Goal: Task Accomplishment & Management: Use online tool/utility

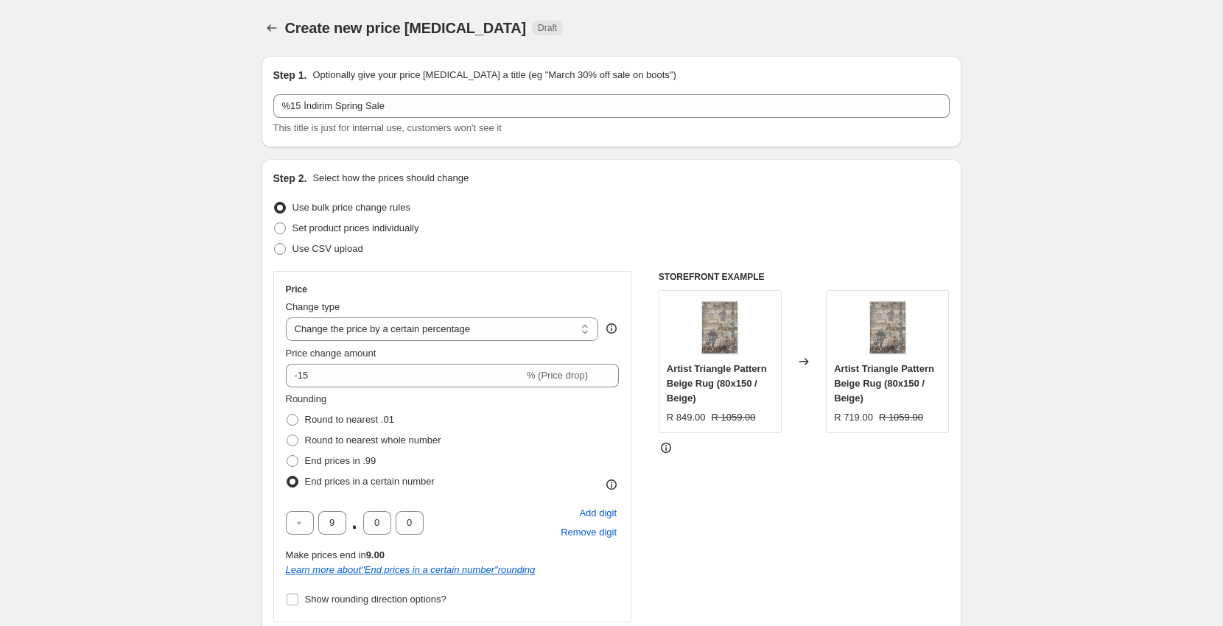
select select "percentage"
select select "no_change"
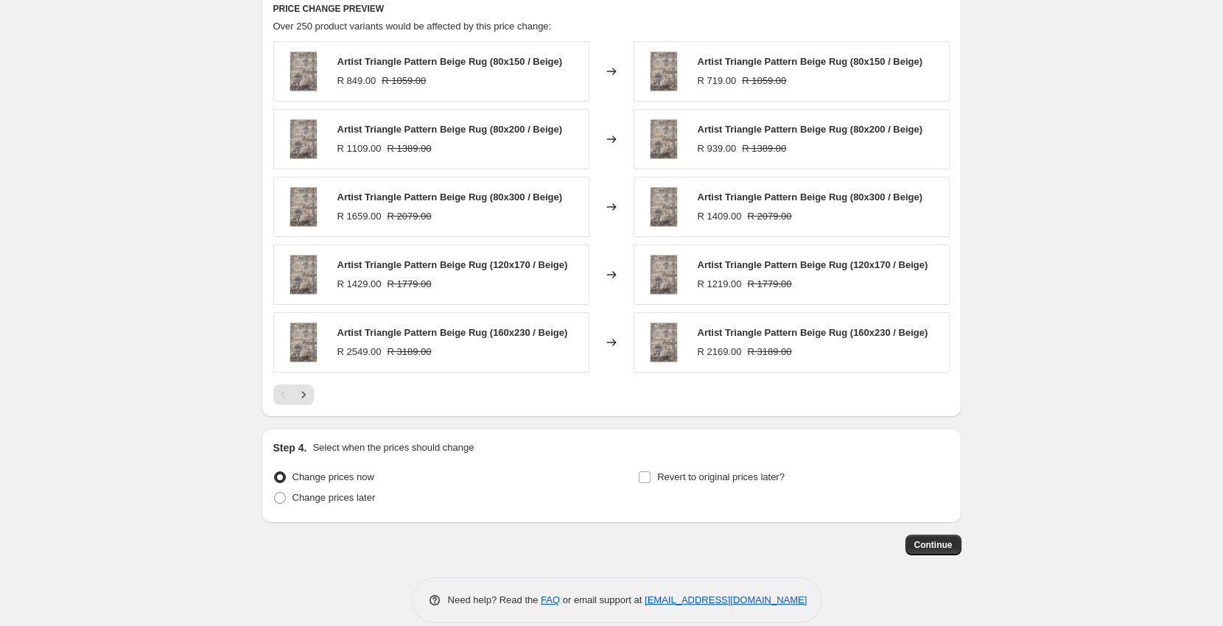
scroll to position [926, 0]
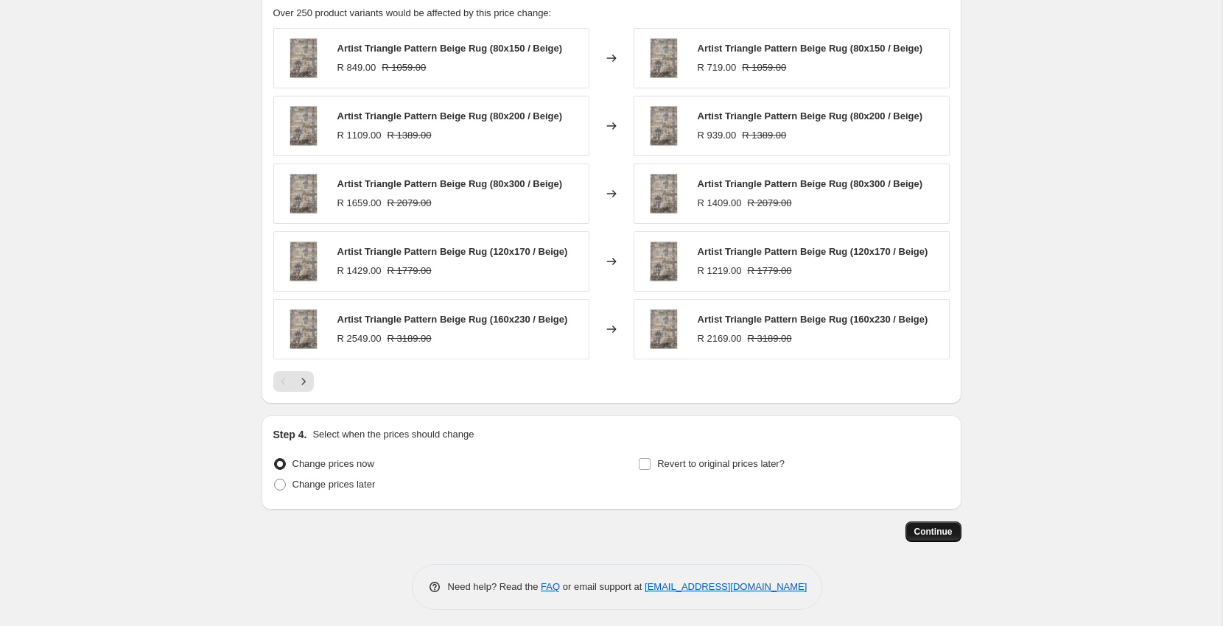
click at [943, 531] on span "Continue" at bounding box center [933, 532] width 38 height 12
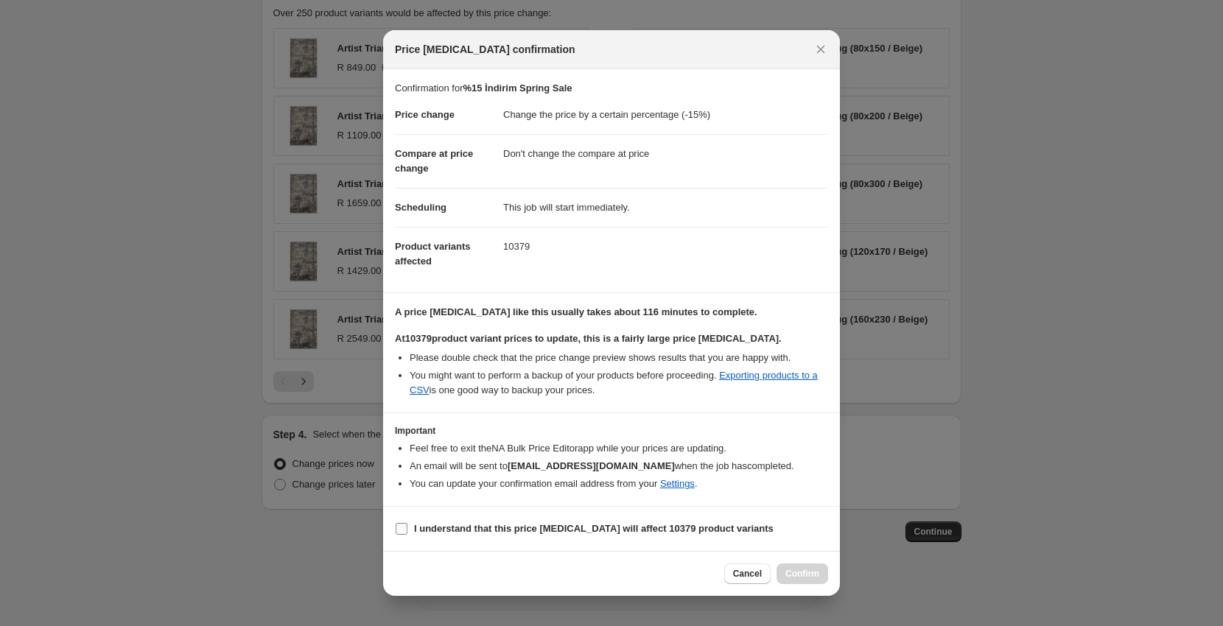
click at [603, 532] on b "I understand that this price change job will affect 10379 product variants" at bounding box center [594, 528] width 360 height 11
click at [408, 532] on input "I understand that this price change job will affect 10379 product variants" at bounding box center [402, 529] width 12 height 12
checkbox input "true"
click at [811, 565] on button "Confirm" at bounding box center [803, 574] width 52 height 21
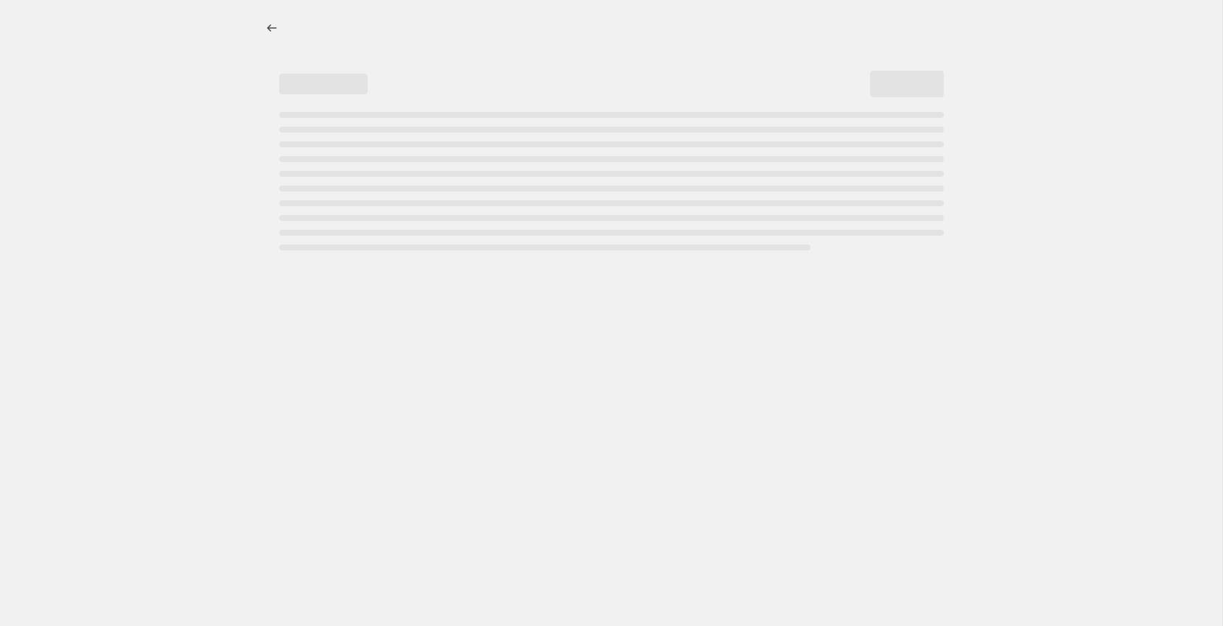
select select "percentage"
select select "no_change"
select select "percentage"
select select "no_change"
